Goal: Task Accomplishment & Management: Use online tool/utility

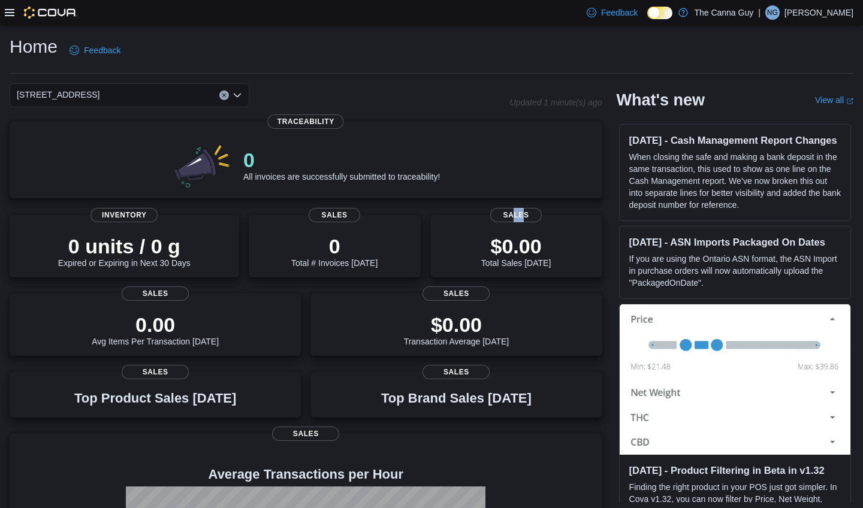
drag, startPoint x: 525, startPoint y: 212, endPoint x: 429, endPoint y: 257, distance: 105.8
click at [516, 212] on span "Sales" at bounding box center [516, 215] width 52 height 14
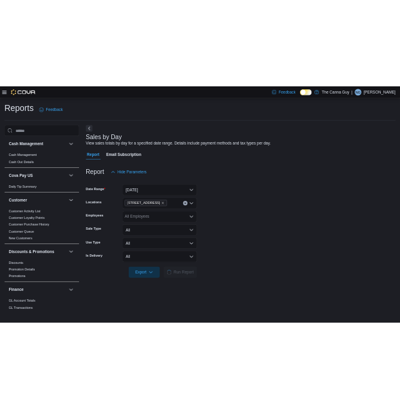
scroll to position [27, 0]
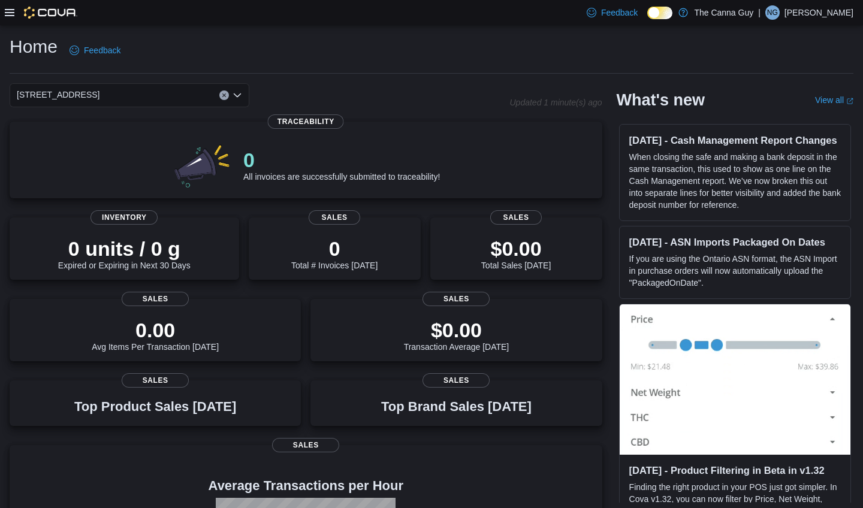
scroll to position [2, 0]
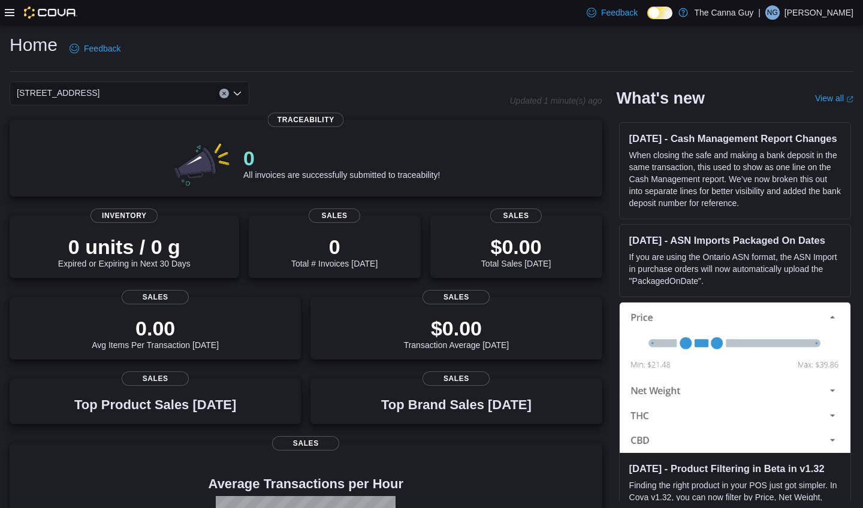
click at [8, 16] on icon at bounding box center [10, 12] width 10 height 7
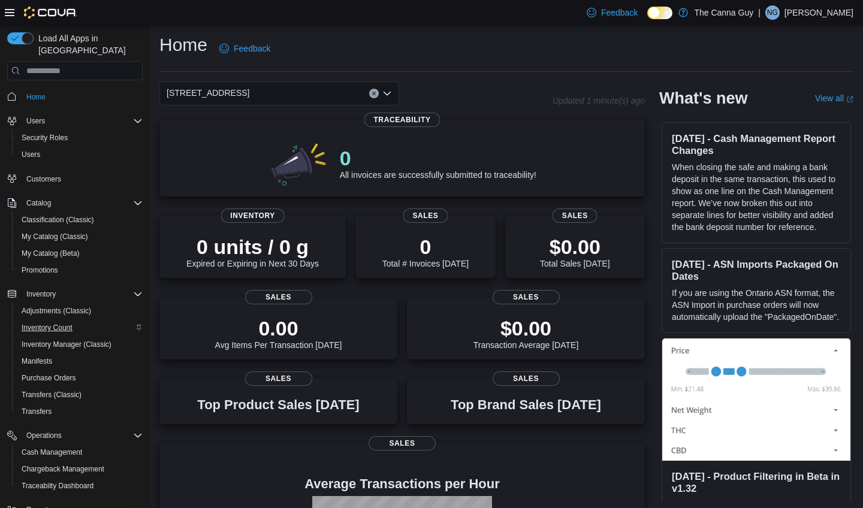
click at [62, 323] on span "Inventory Count" at bounding box center [47, 328] width 51 height 10
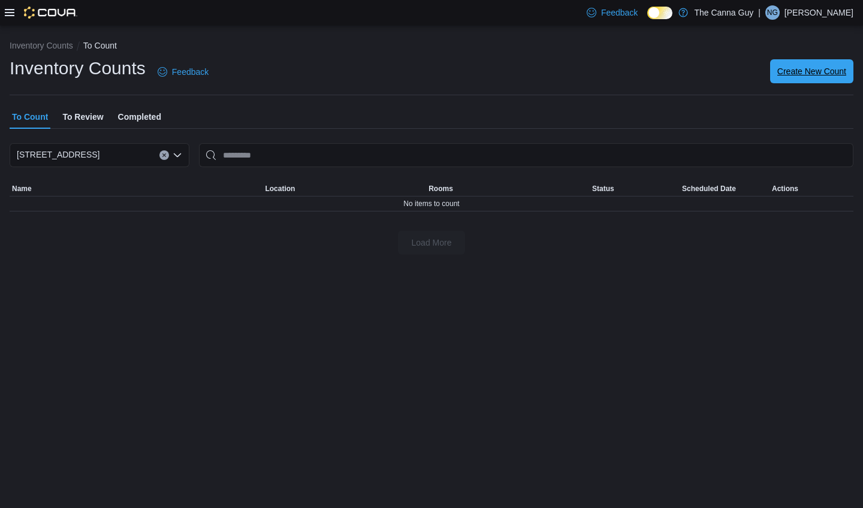
click at [400, 69] on span "Create New Count" at bounding box center [811, 71] width 69 height 12
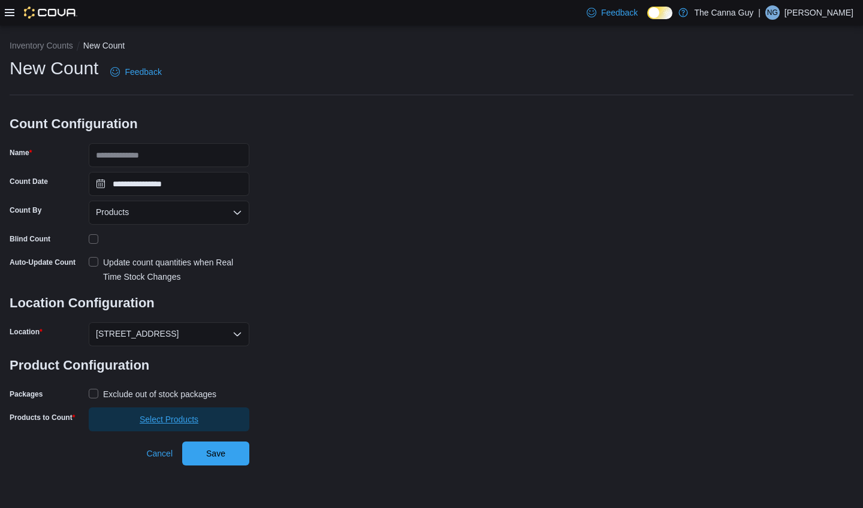
click at [174, 408] on span "Select Products" at bounding box center [169, 419] width 59 height 12
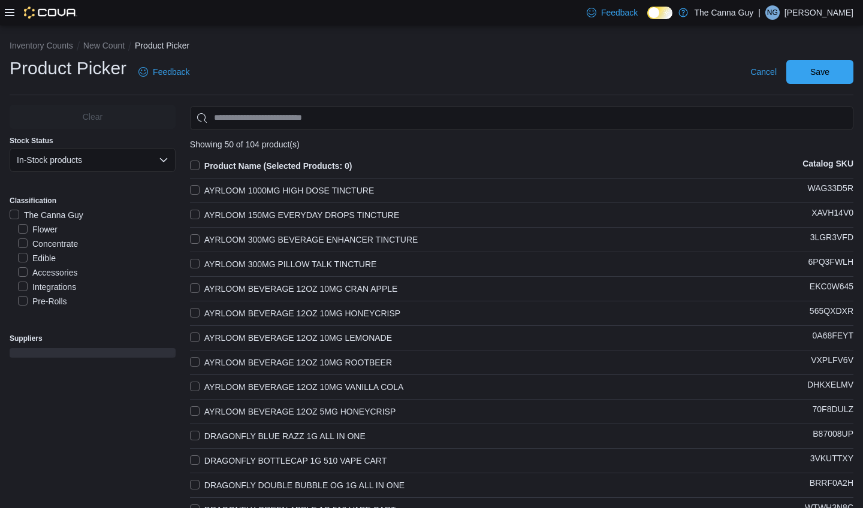
click at [14, 215] on label "The Canna Guy" at bounding box center [47, 215] width 74 height 14
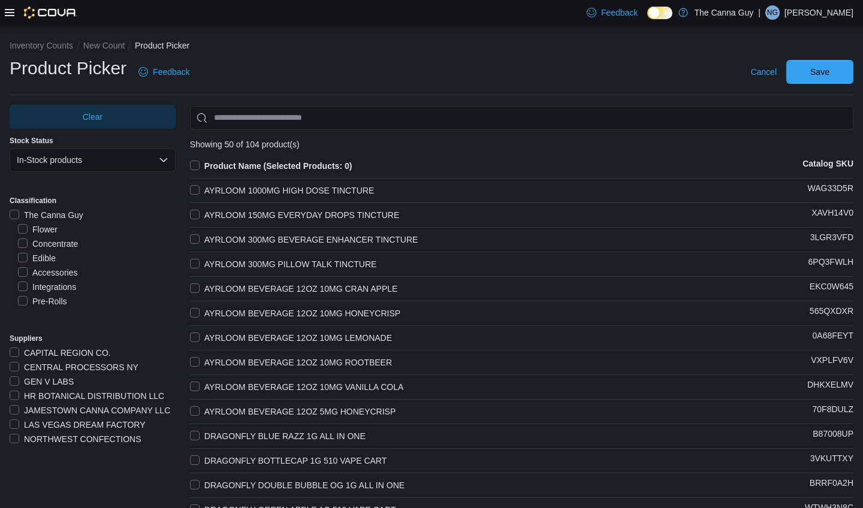
click at [137, 165] on button "In-Stock products" at bounding box center [93, 160] width 166 height 24
click at [90, 189] on span "All products" at bounding box center [96, 183] width 135 height 14
click at [62, 42] on button "Inventory Counts" at bounding box center [41, 46] width 63 height 10
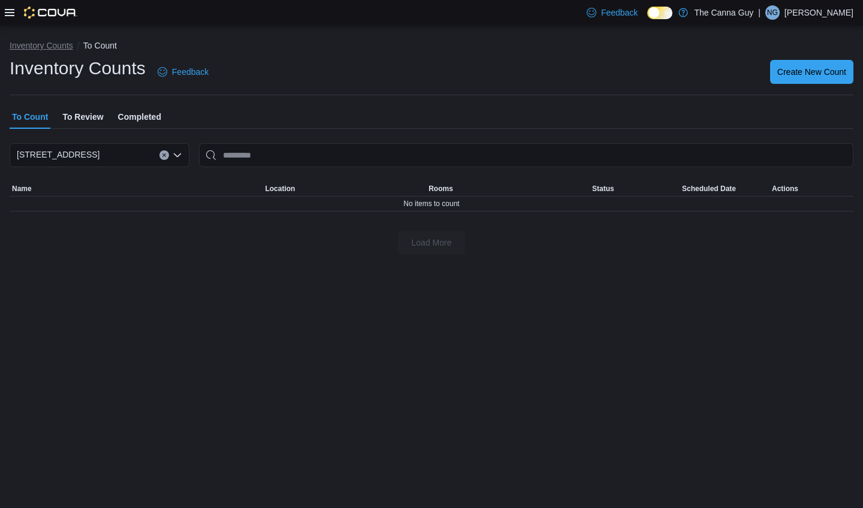
click at [44, 49] on button "Inventory Counts" at bounding box center [41, 46] width 63 height 10
click at [72, 117] on span "To Review" at bounding box center [82, 117] width 41 height 24
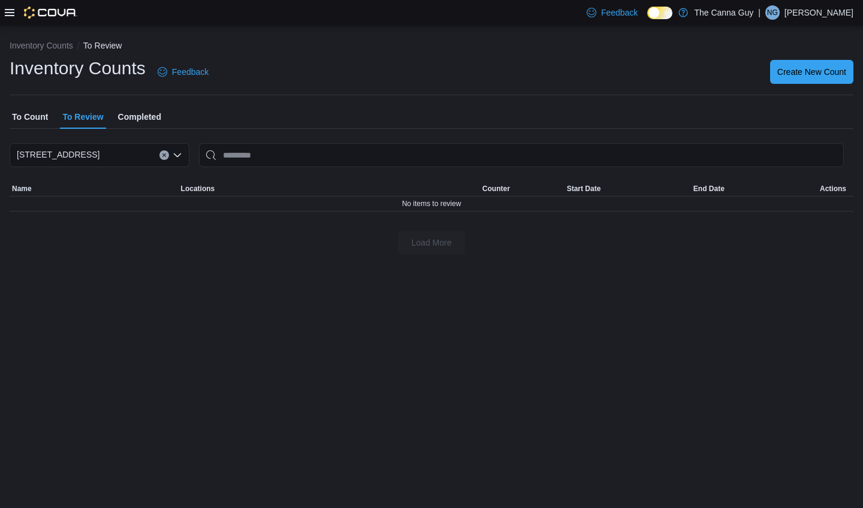
click at [135, 119] on span "Completed" at bounding box center [139, 117] width 43 height 24
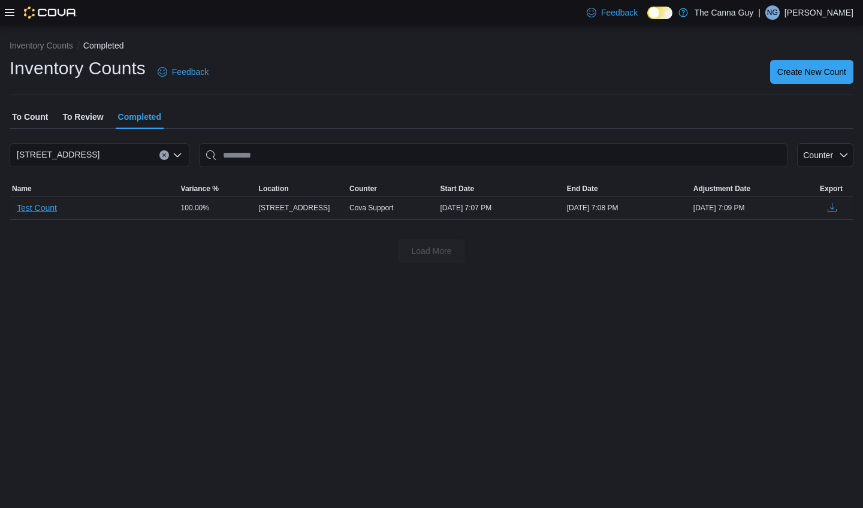
click at [53, 207] on span "Test Count" at bounding box center [37, 208] width 40 height 12
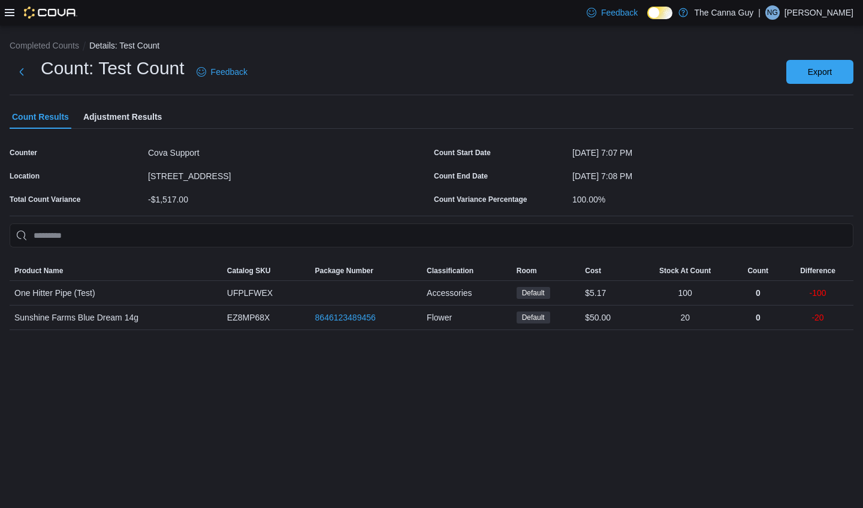
click at [8, 13] on icon at bounding box center [10, 12] width 10 height 7
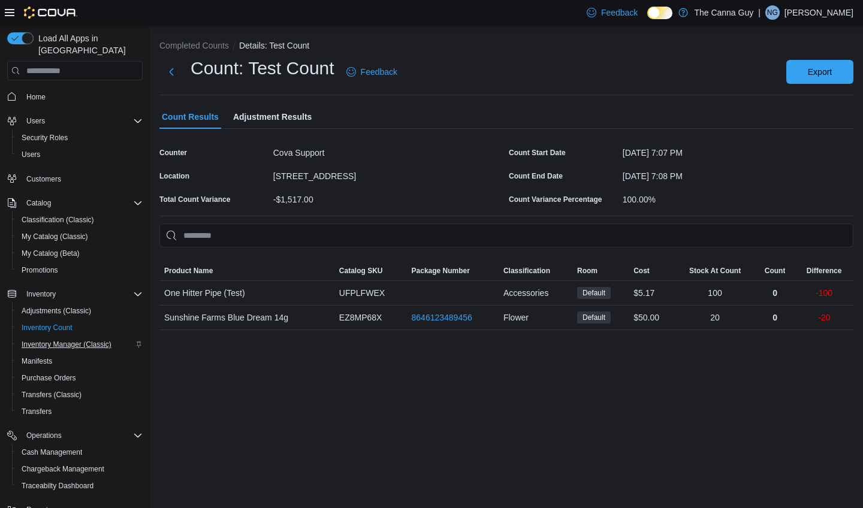
click at [72, 340] on span "Inventory Manager (Classic)" at bounding box center [67, 345] width 90 height 10
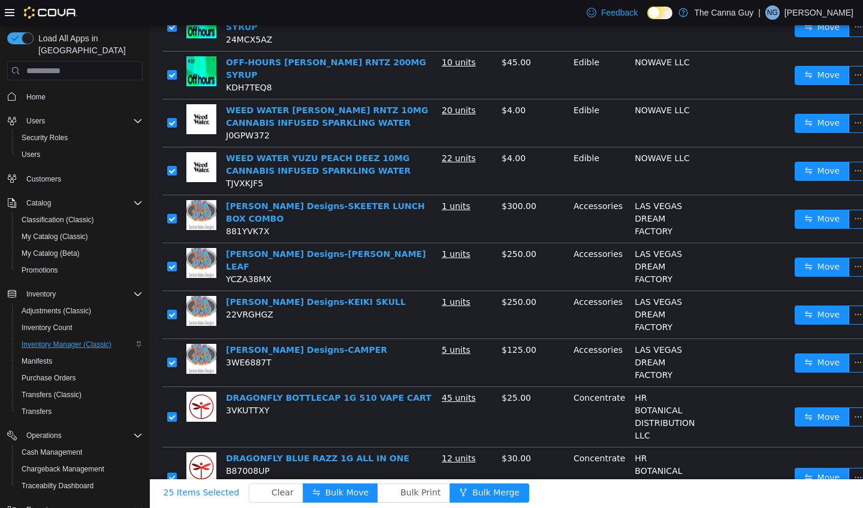
scroll to position [530, 0]
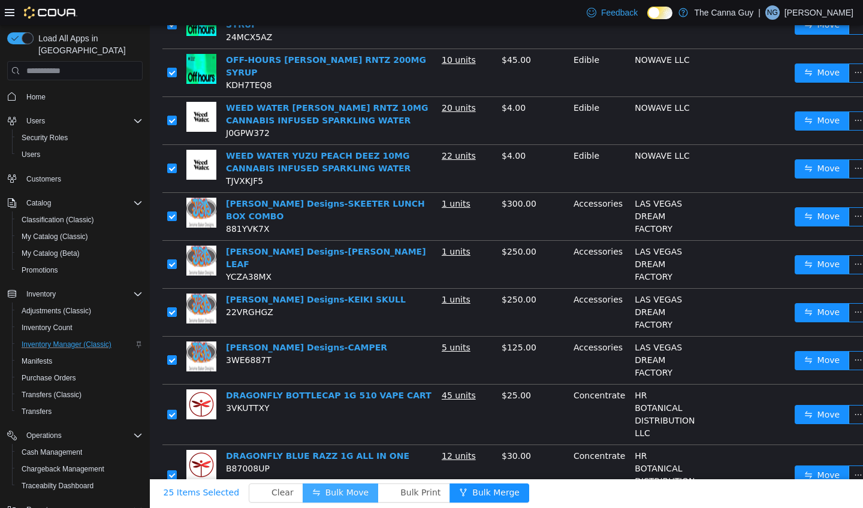
click at [343, 408] on button "Bulk Move" at bounding box center [339, 492] width 75 height 19
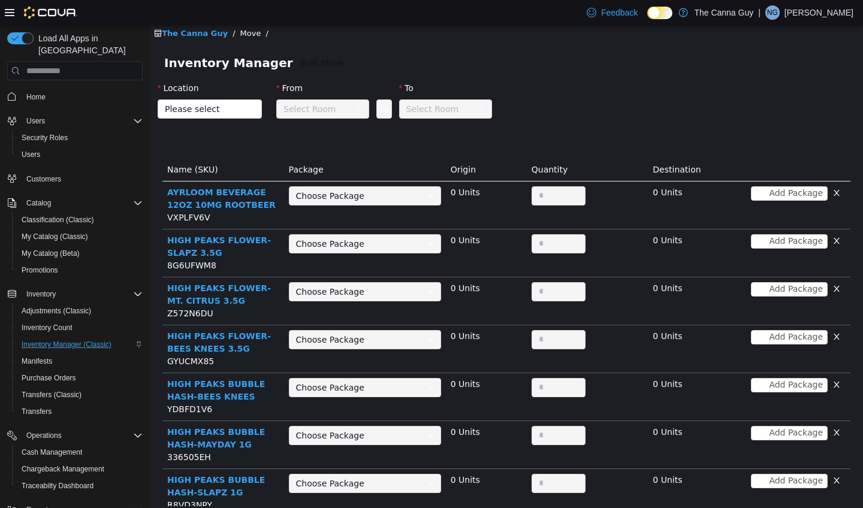
click at [204, 35] on link "The Canna Guy" at bounding box center [191, 33] width 74 height 9
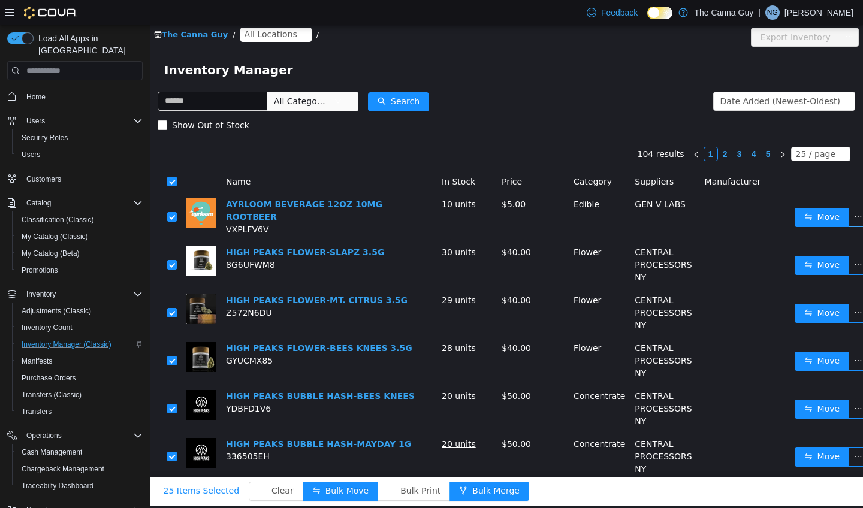
click at [400, 220] on button "button" at bounding box center [857, 217] width 19 height 19
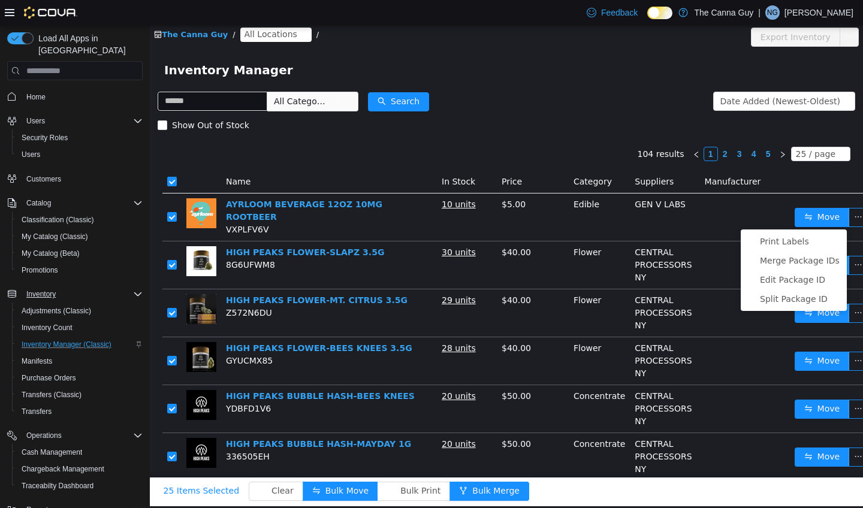
click at [42, 289] on span "Inventory" at bounding box center [40, 294] width 29 height 10
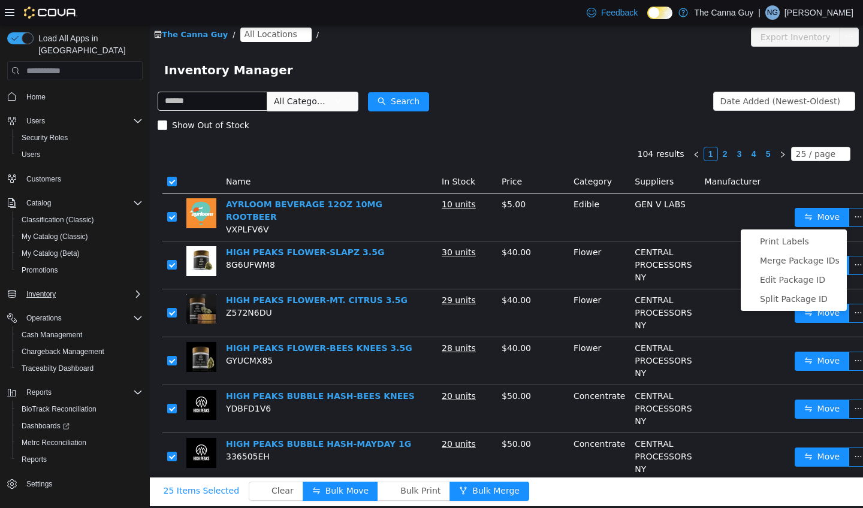
click at [41, 289] on span "Inventory" at bounding box center [40, 294] width 29 height 10
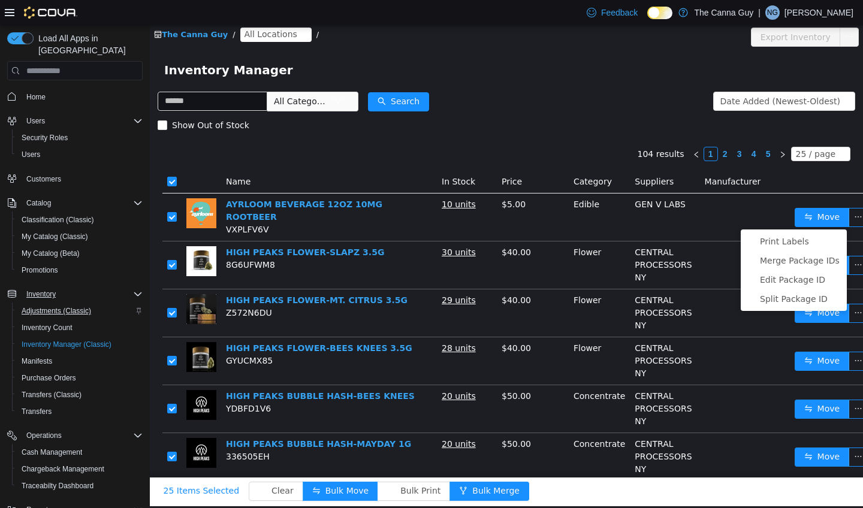
click at [72, 306] on span "Adjustments (Classic)" at bounding box center [56, 311] width 69 height 10
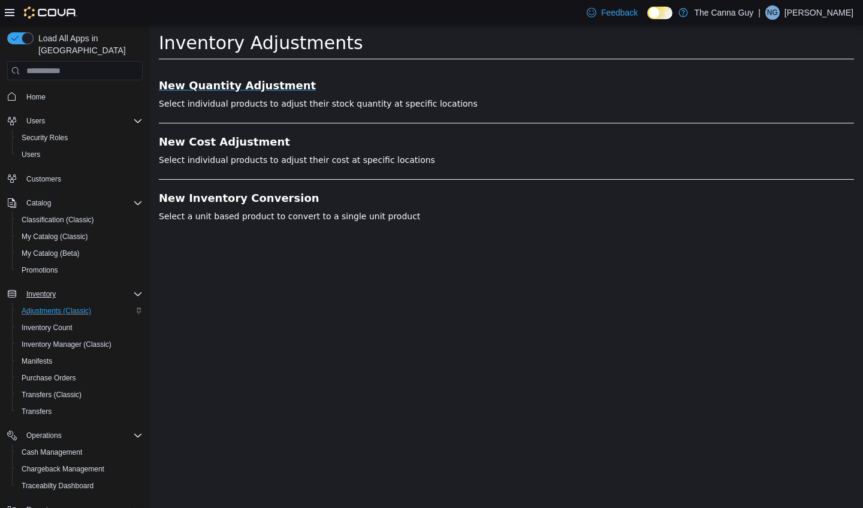
click at [249, 84] on h3 "New Quantity Adjustment" at bounding box center [506, 86] width 695 height 12
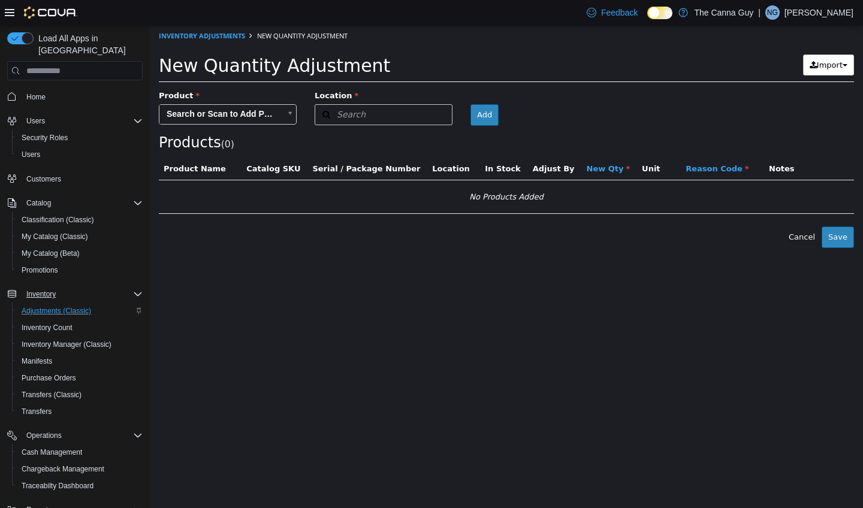
click at [285, 112] on body "× Inventory Adjustments New Quantity Adjustment New Quantity Adjustment Import …" at bounding box center [506, 136] width 713 height 223
click at [400, 248] on html "× Inventory Adjustments New Quantity Adjustment New Quantity Adjustment Import …" at bounding box center [506, 136] width 713 height 223
click at [56, 323] on span "Inventory Count" at bounding box center [47, 328] width 51 height 10
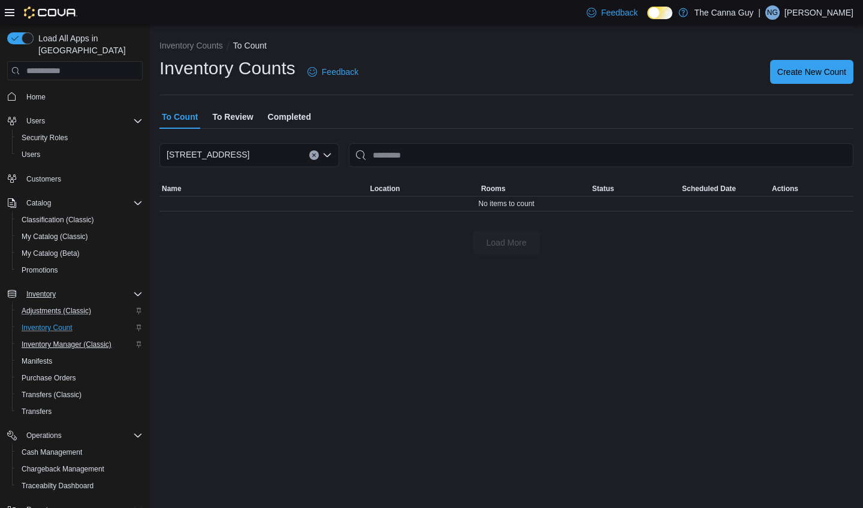
click at [56, 340] on span "Inventory Manager (Classic)" at bounding box center [67, 345] width 90 height 10
